Goal: Task Accomplishment & Management: Complete application form

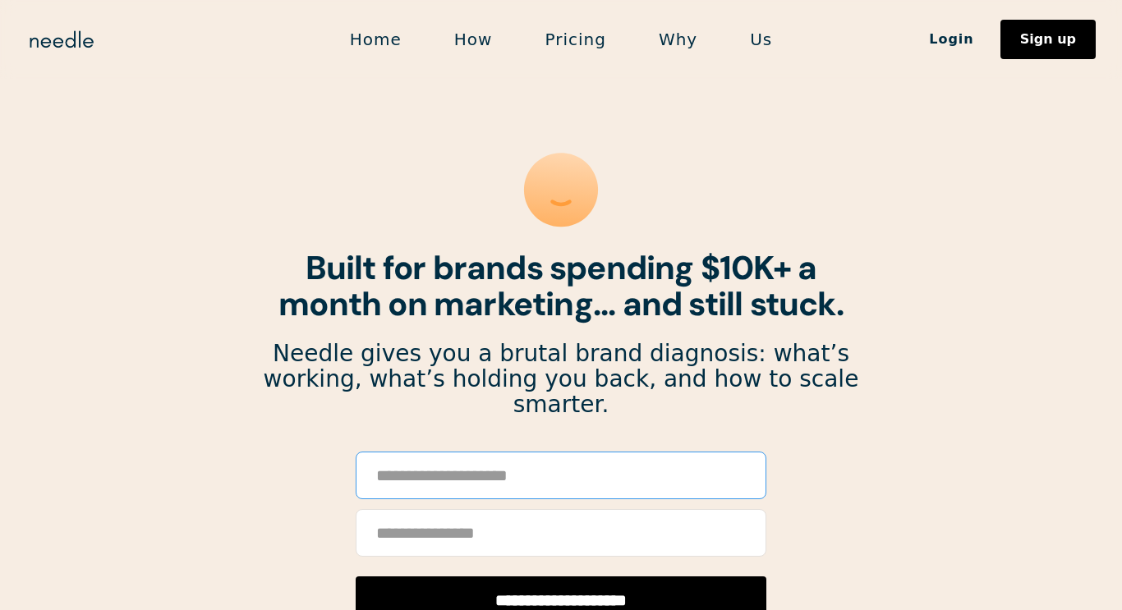
click at [439, 453] on input "Email Form" at bounding box center [561, 476] width 411 height 48
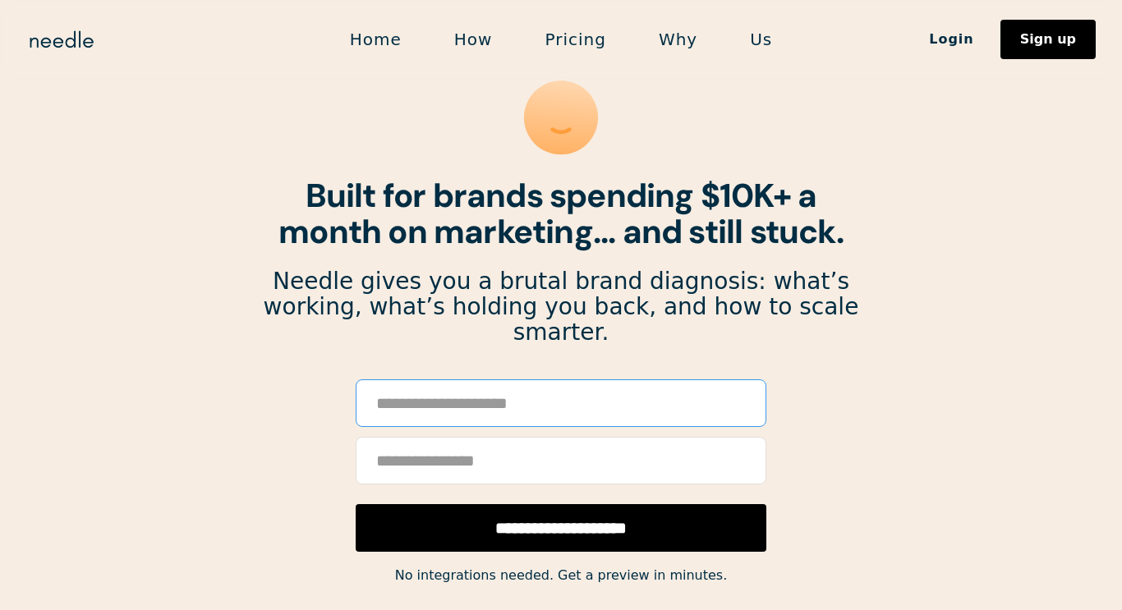
scroll to position [89, 0]
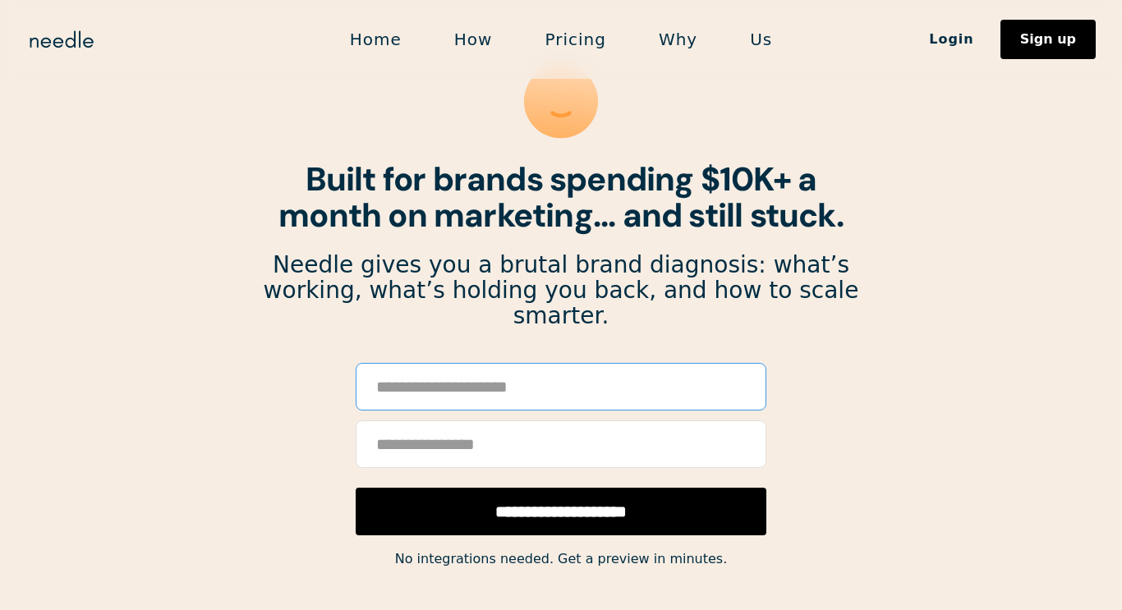
click at [462, 365] on input "Email Form" at bounding box center [561, 387] width 411 height 48
click at [385, 420] on input "Email Form" at bounding box center [561, 444] width 411 height 48
